Goal: Navigation & Orientation: Find specific page/section

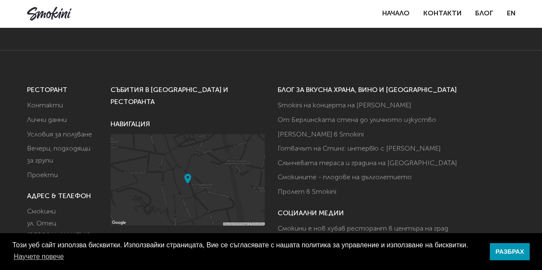
scroll to position [379, 0]
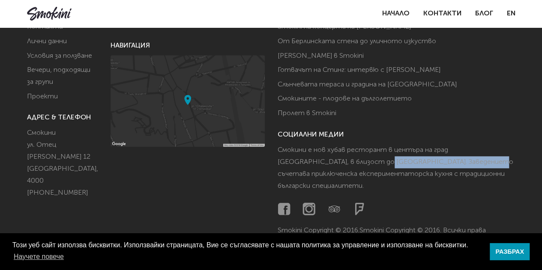
drag, startPoint x: 345, startPoint y: 162, endPoint x: 465, endPoint y: 160, distance: 119.6
click at [465, 160] on p "Смокини е нов хубав ресторант в центъра на град [GEOGRAPHIC_DATA], в близост до…" at bounding box center [397, 173] width 238 height 58
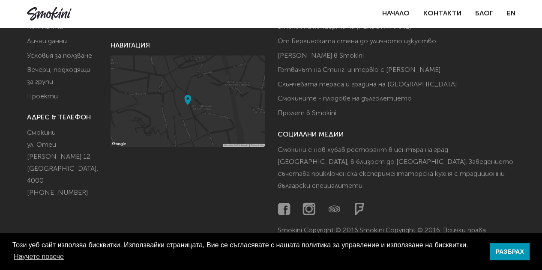
click at [515, 161] on footer "РЕСТОРАНТ Контакти Лични данни Условия за ползване Вечери, подходящи за групи П…" at bounding box center [271, 126] width 542 height 311
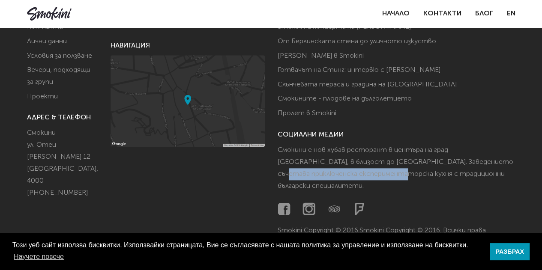
drag, startPoint x: 295, startPoint y: 176, endPoint x: 406, endPoint y: 175, distance: 111.0
click at [406, 175] on p "Смокини е нов хубав ресторант в центъра на град [GEOGRAPHIC_DATA], в близост до…" at bounding box center [397, 173] width 238 height 58
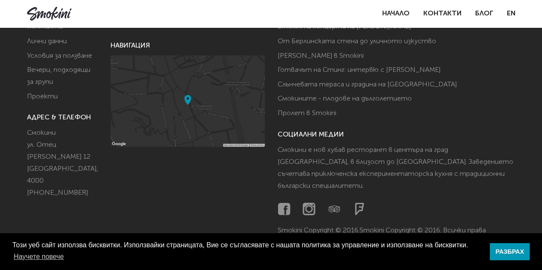
click at [443, 203] on div at bounding box center [397, 209] width 238 height 13
drag, startPoint x: 397, startPoint y: 148, endPoint x: 449, endPoint y: 144, distance: 52.0
click at [449, 144] on p "Смокини е нов хубав ресторант в центъра на град [GEOGRAPHIC_DATA], в близост до…" at bounding box center [397, 173] width 238 height 58
click at [299, 162] on p "Смокини е нов хубав ресторант в центъра на град [GEOGRAPHIC_DATA], в близост до…" at bounding box center [397, 173] width 238 height 58
click at [310, 172] on p "Смокини е нов хубав ресторант в центъра на град [GEOGRAPHIC_DATA], в близост до…" at bounding box center [397, 173] width 238 height 58
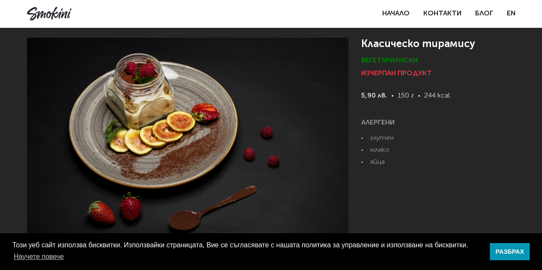
scroll to position [0, 0]
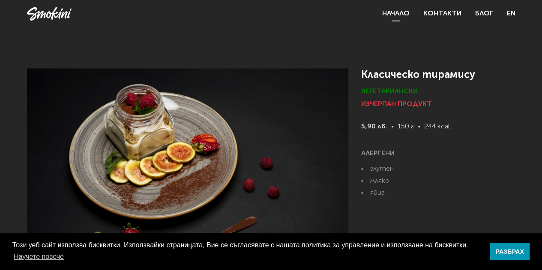
click at [398, 11] on link "Начало" at bounding box center [395, 13] width 27 height 7
